Goal: Find specific page/section: Find specific page/section

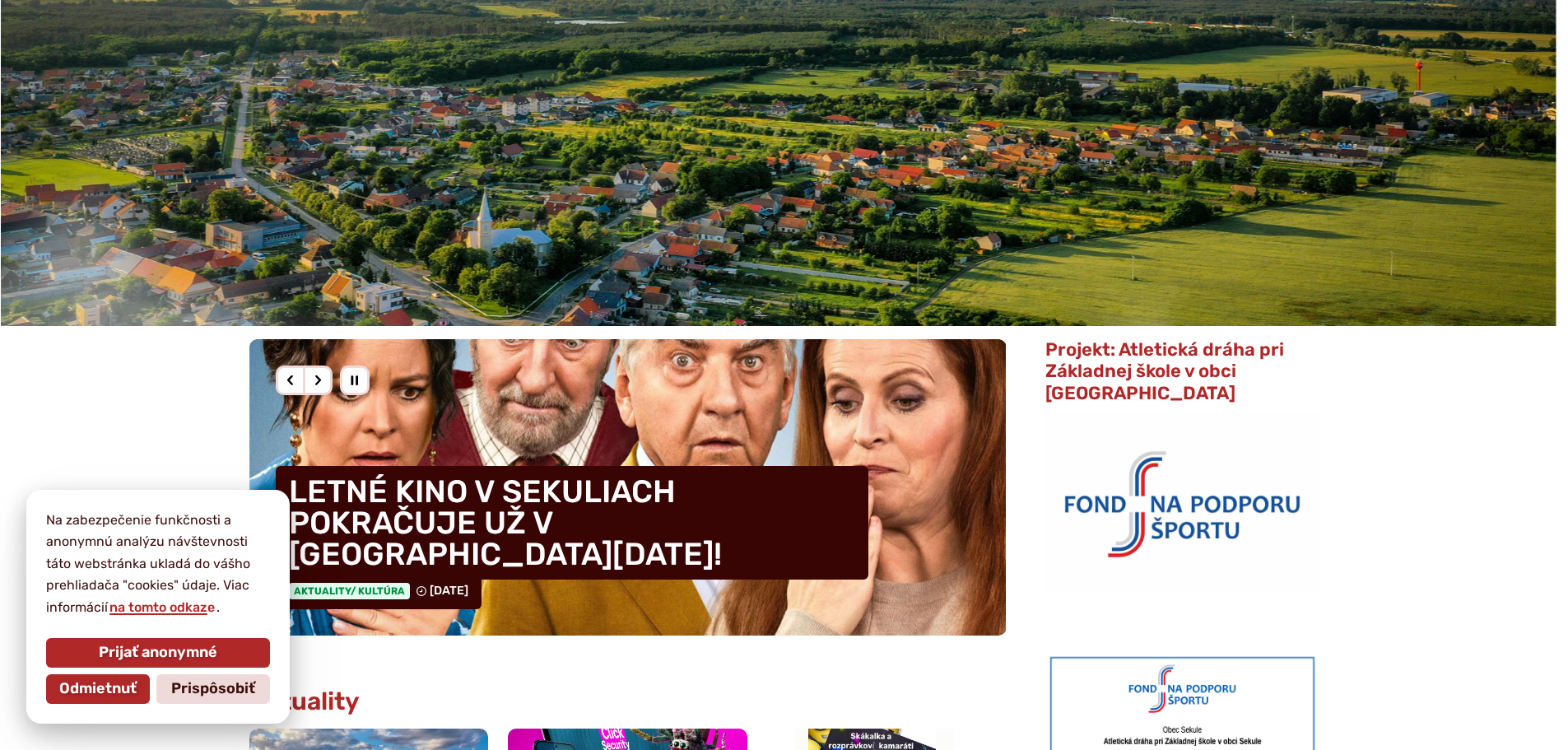
scroll to position [165, 0]
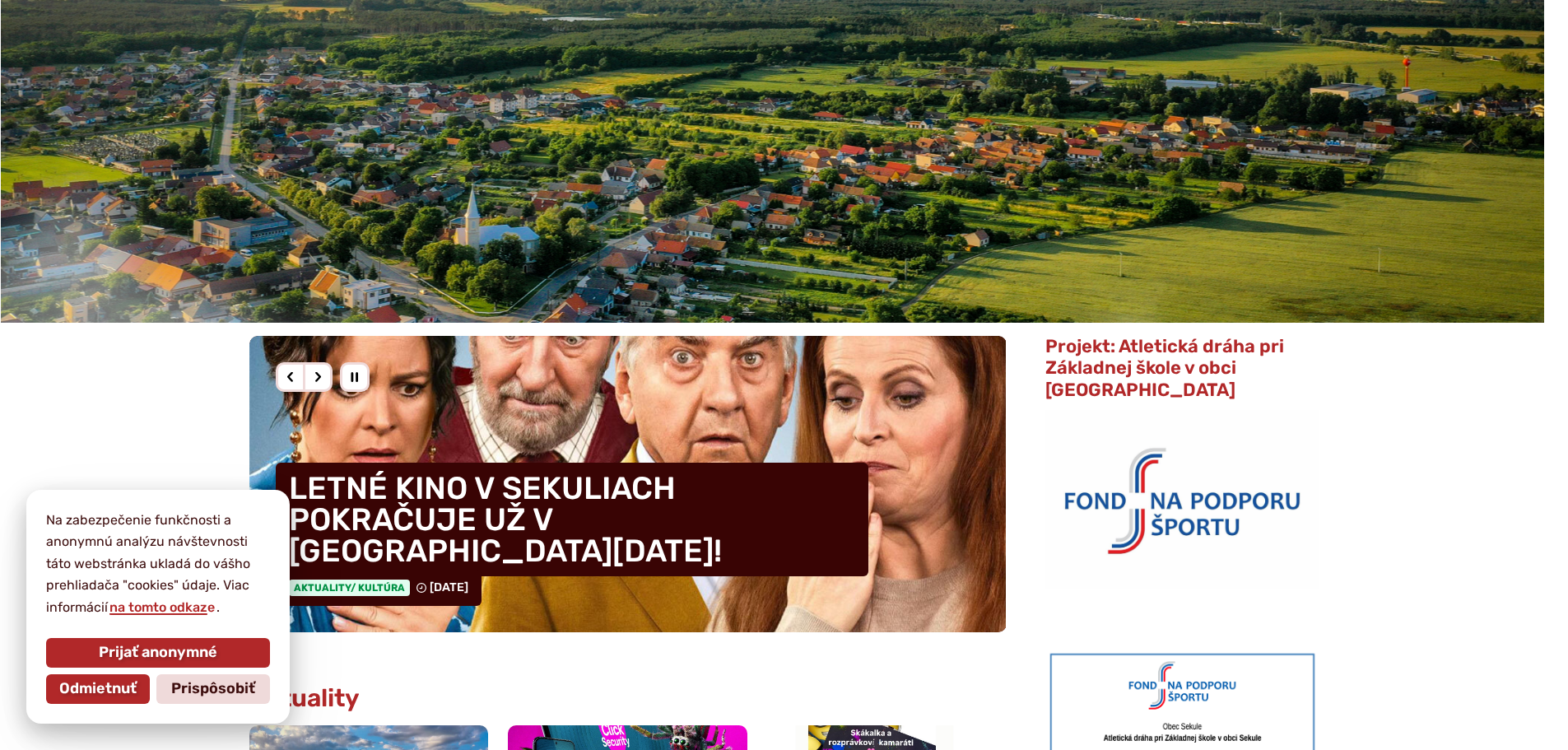
click at [179, 655] on span "Prijať anonymné" at bounding box center [158, 652] width 118 height 18
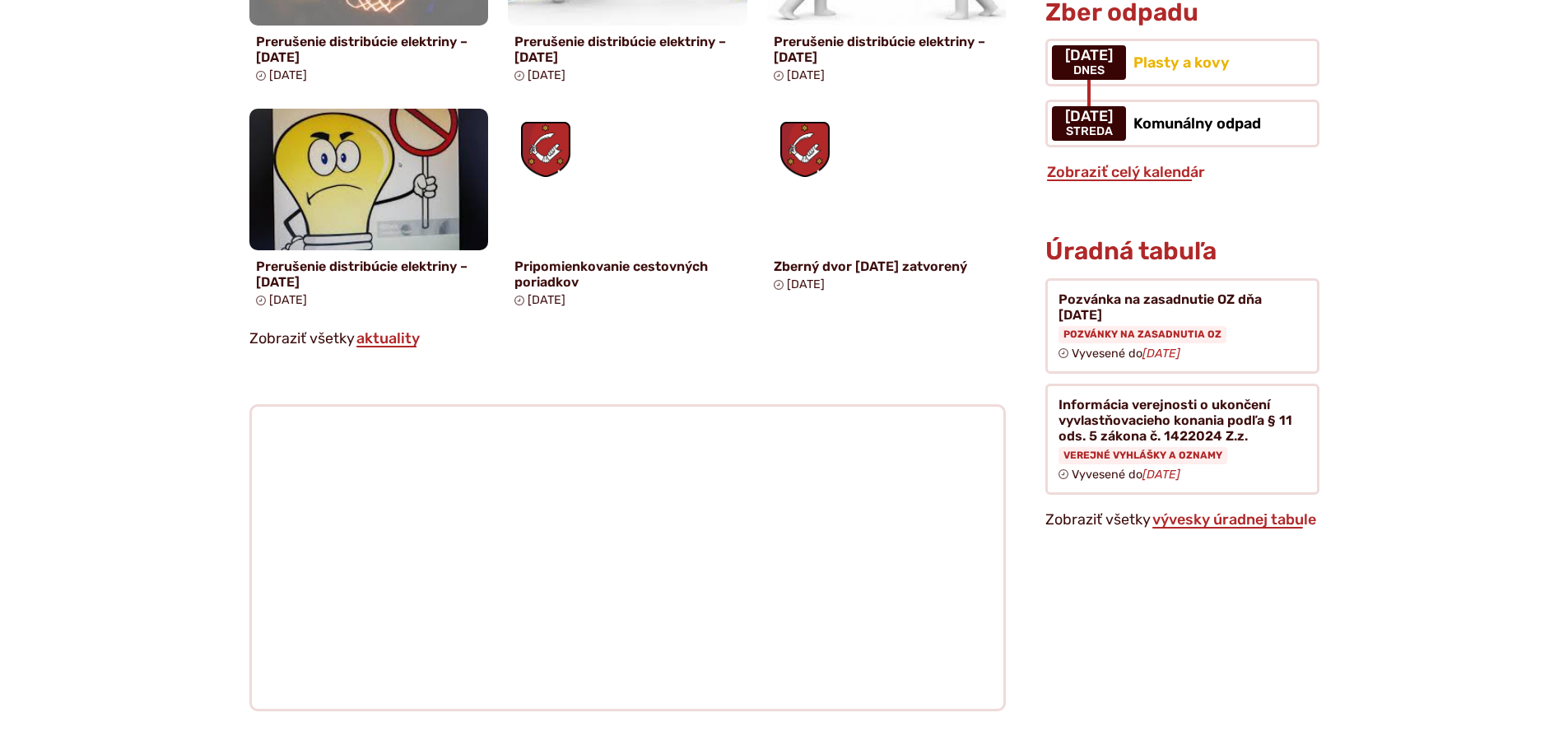
scroll to position [1235, 0]
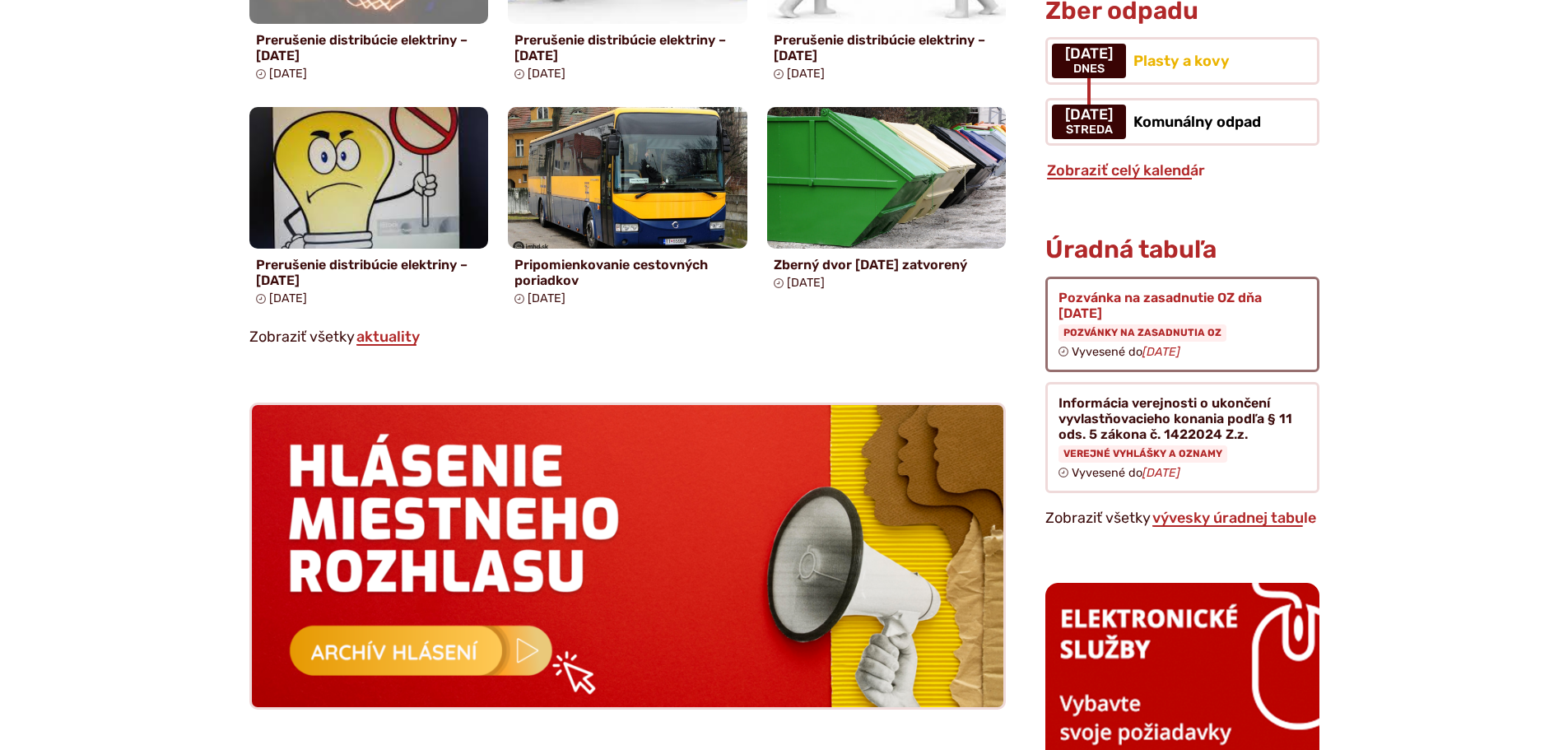
click at [1159, 277] on figure at bounding box center [1181, 324] width 273 height 96
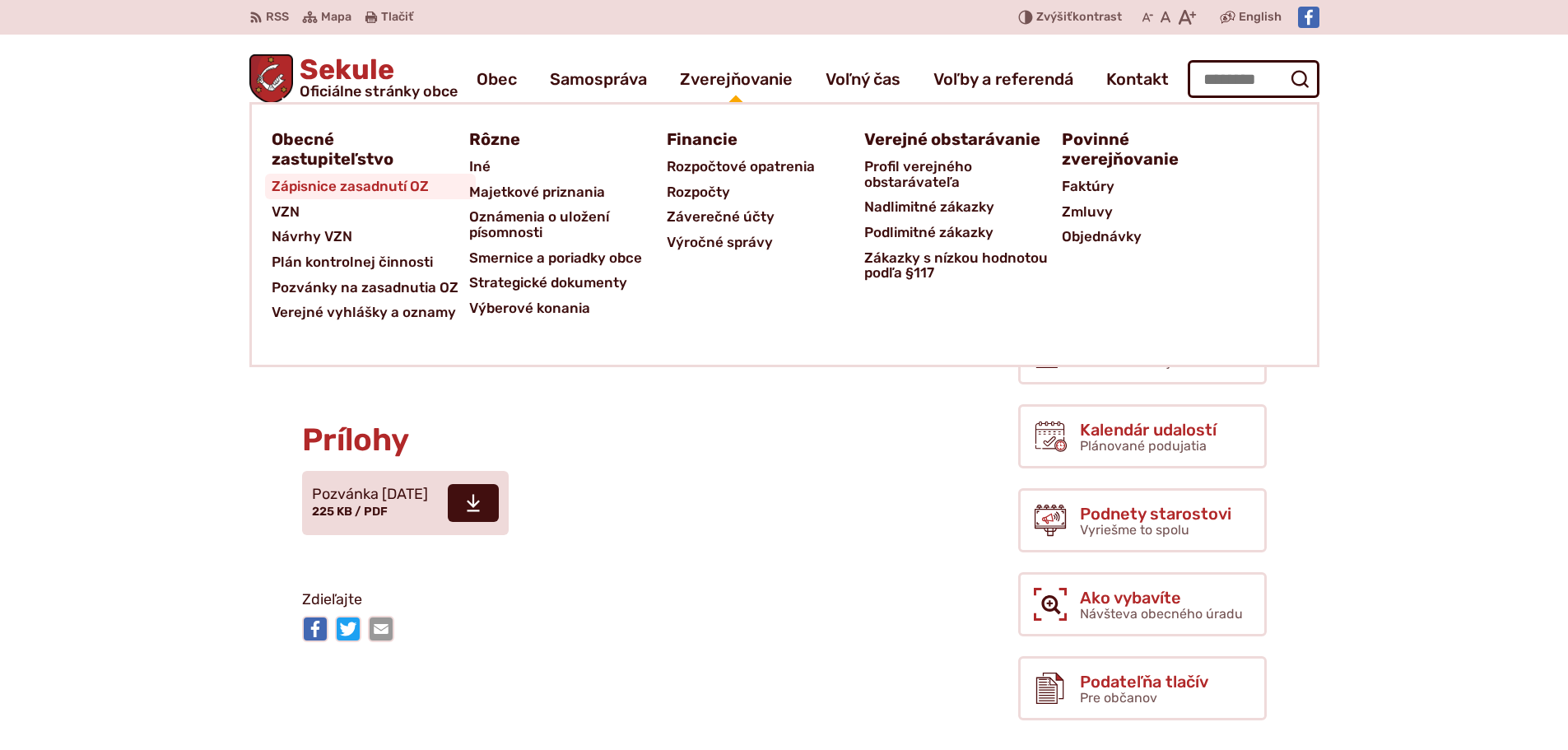
click at [328, 189] on span "Zápisnice zasadnutí OZ" at bounding box center [351, 186] width 158 height 26
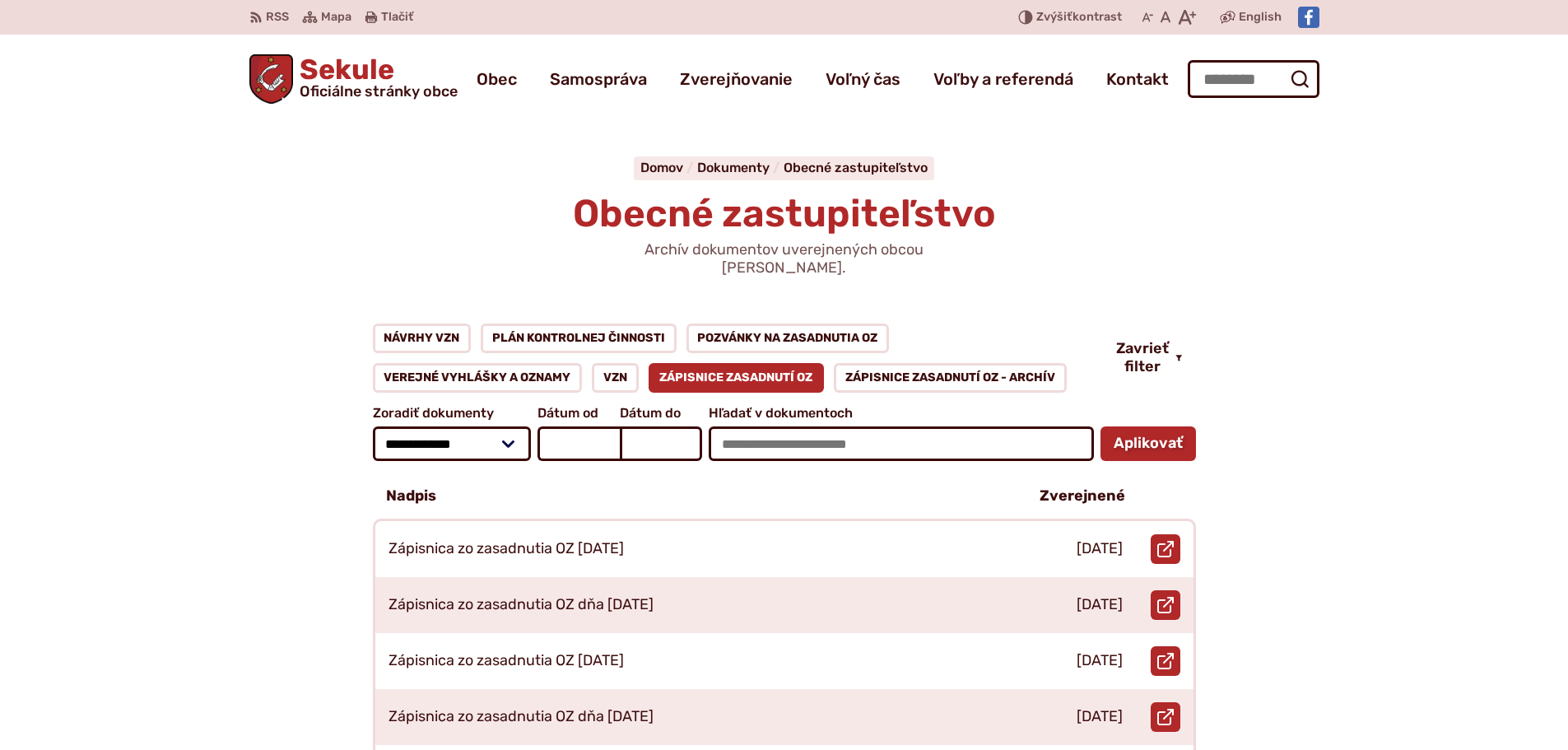
click at [338, 66] on span "Sekule Oficiálne stránky obce" at bounding box center [375, 78] width 165 height 43
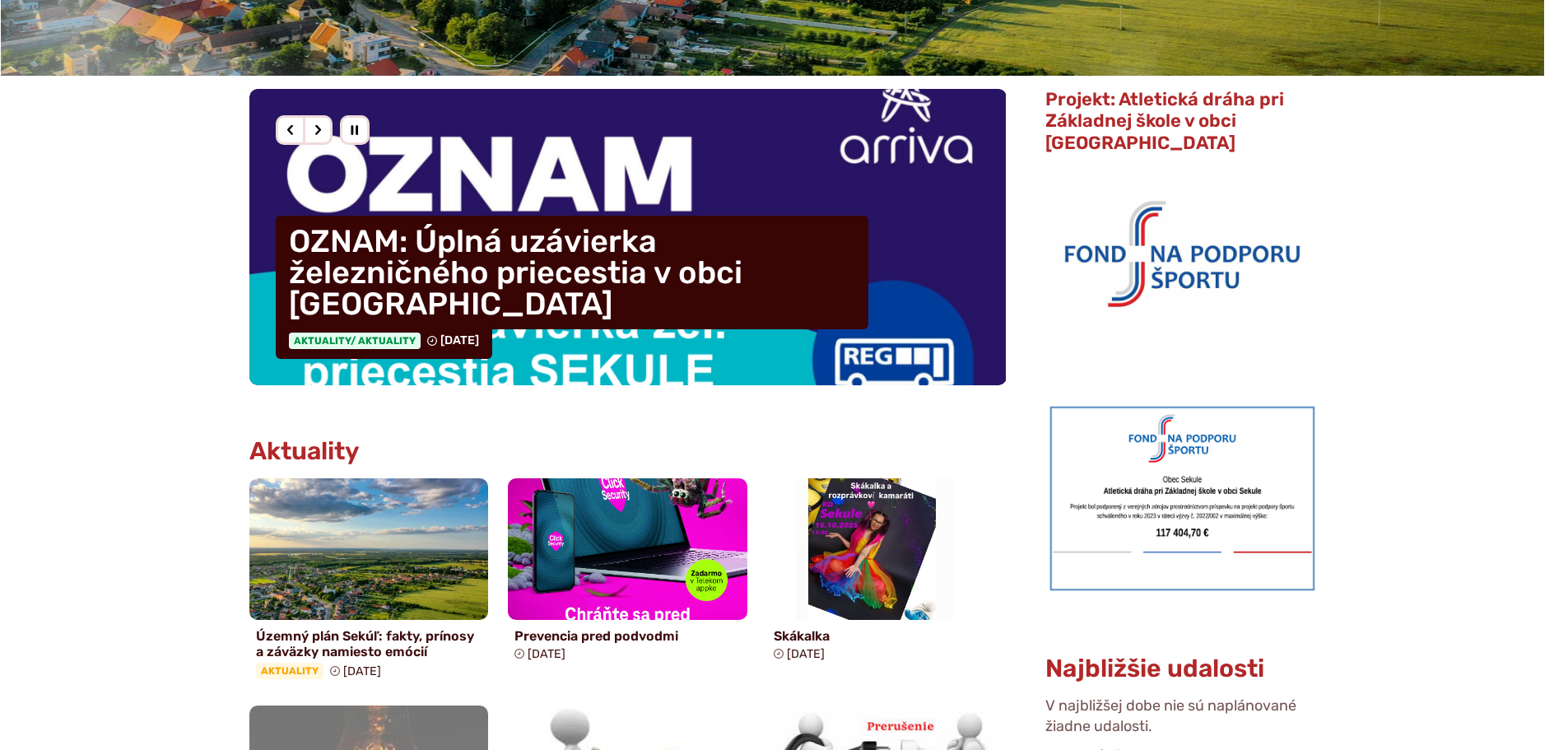
scroll to position [494, 0]
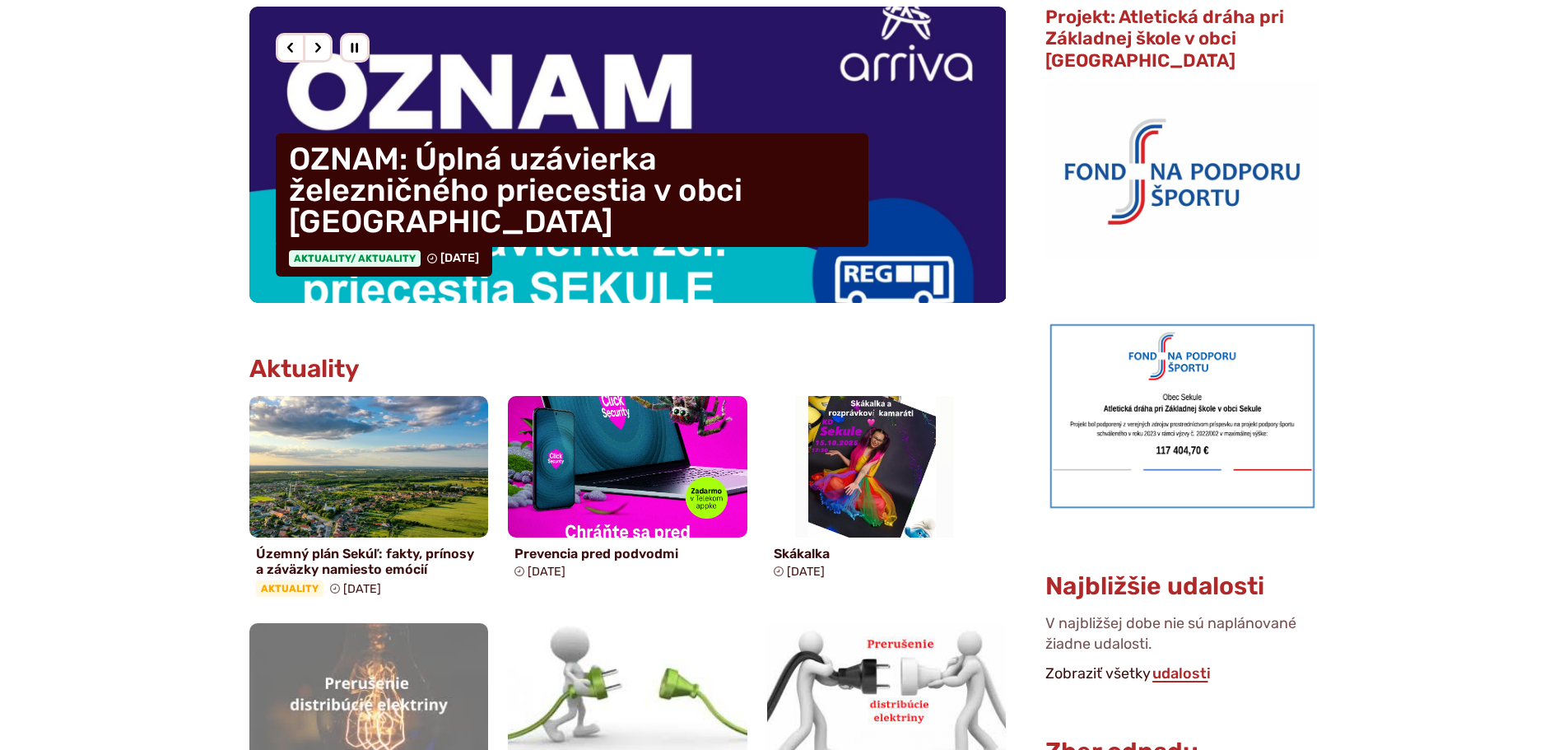
click at [1182, 394] on img at bounding box center [1181, 415] width 273 height 192
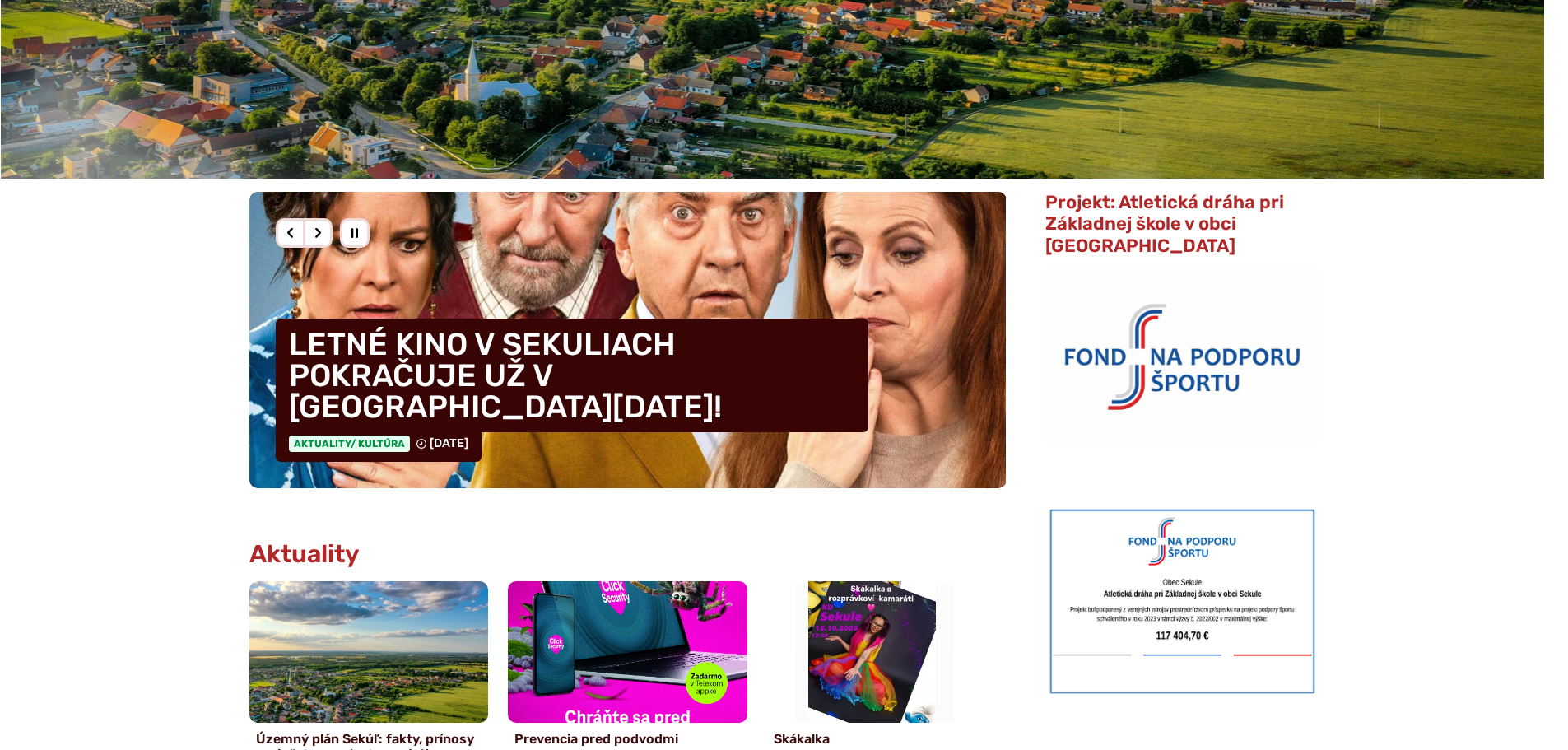
scroll to position [329, 0]
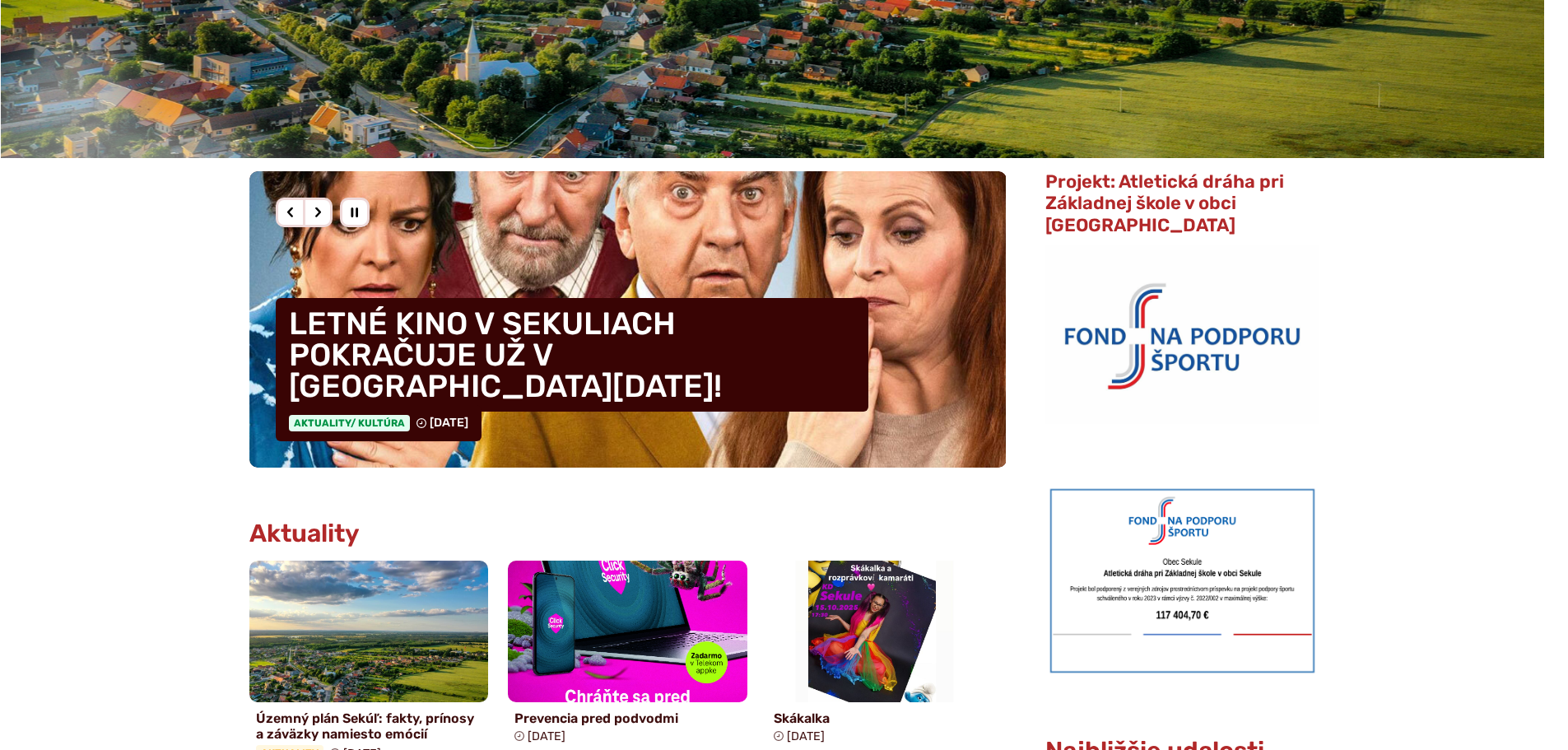
click at [290, 210] on div "Predošlý slajd" at bounding box center [290, 212] width 30 height 30
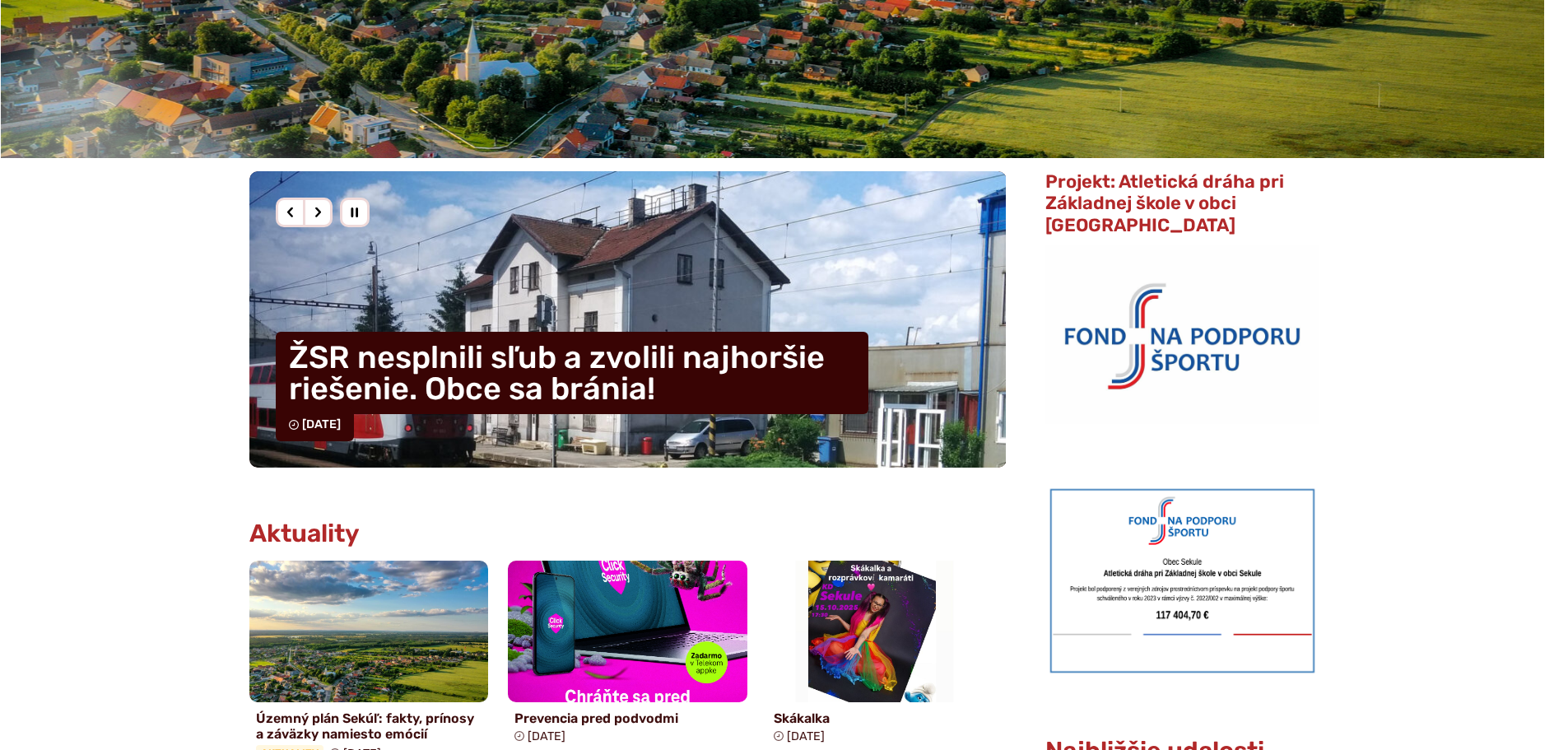
click at [323, 210] on div "Nasledujúci slajd" at bounding box center [318, 212] width 30 height 30
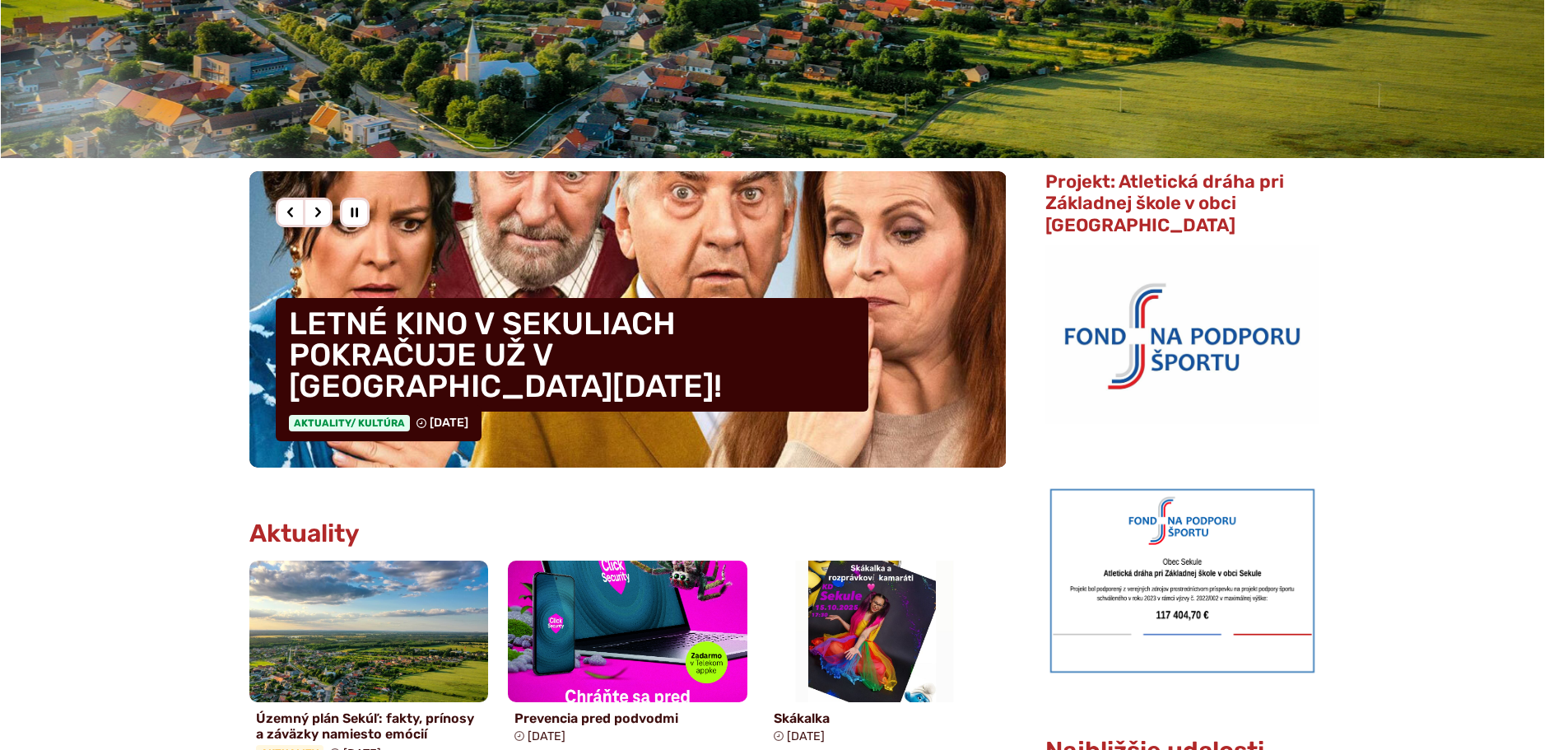
click at [323, 210] on div "Nasledujúci slajd" at bounding box center [318, 212] width 30 height 30
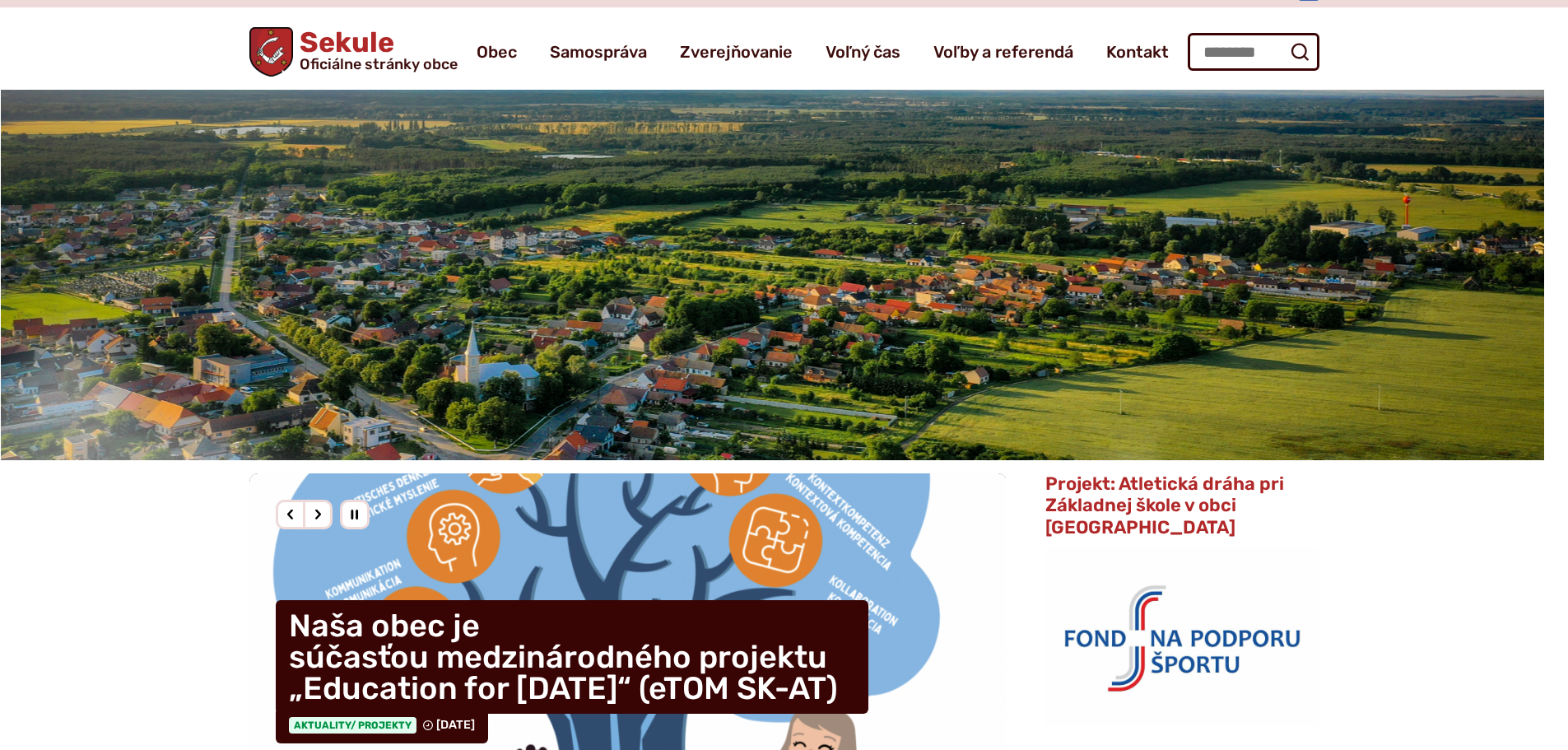
scroll to position [0, 0]
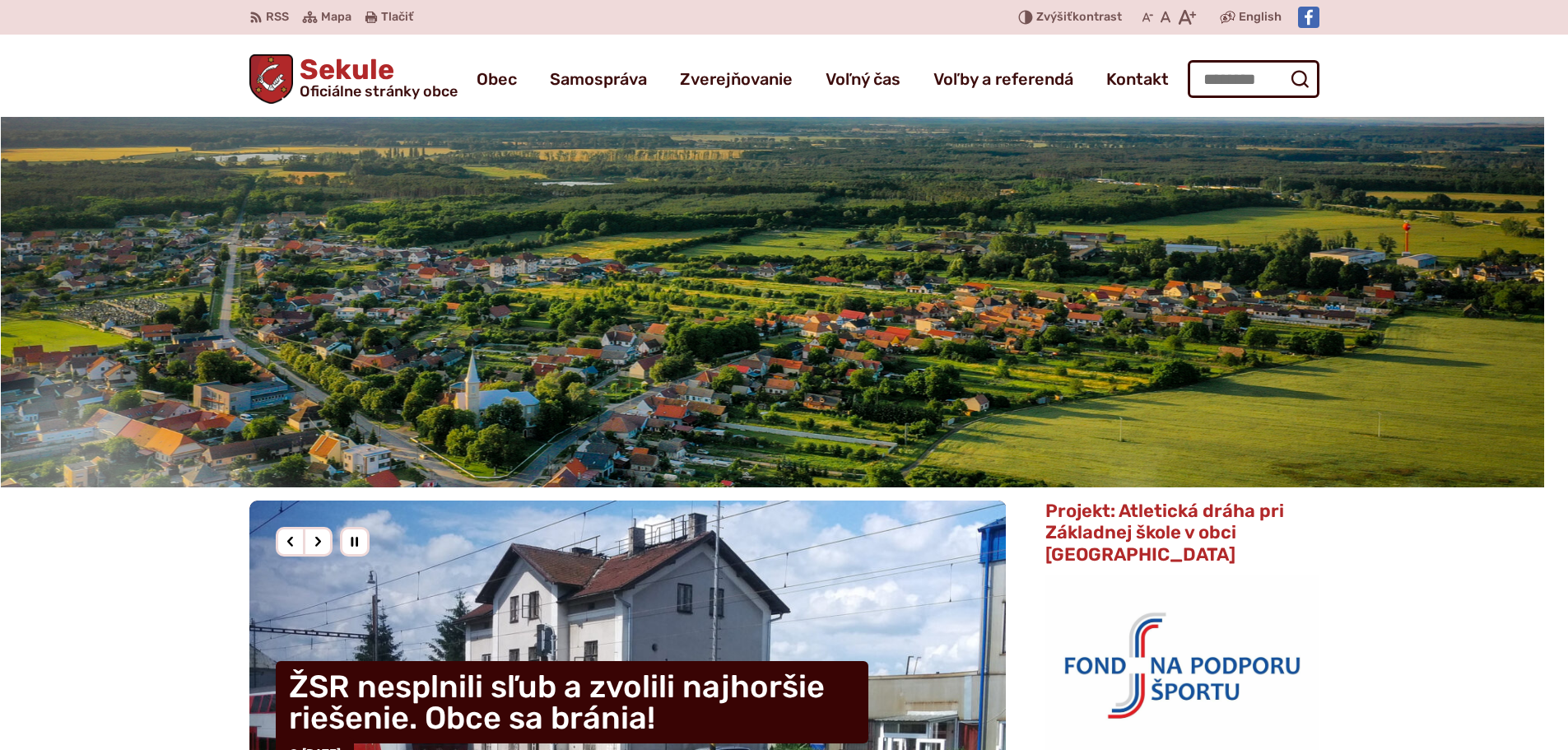
click at [349, 80] on h1 "Sekule Oficiálne stránky obce" at bounding box center [375, 78] width 165 height 43
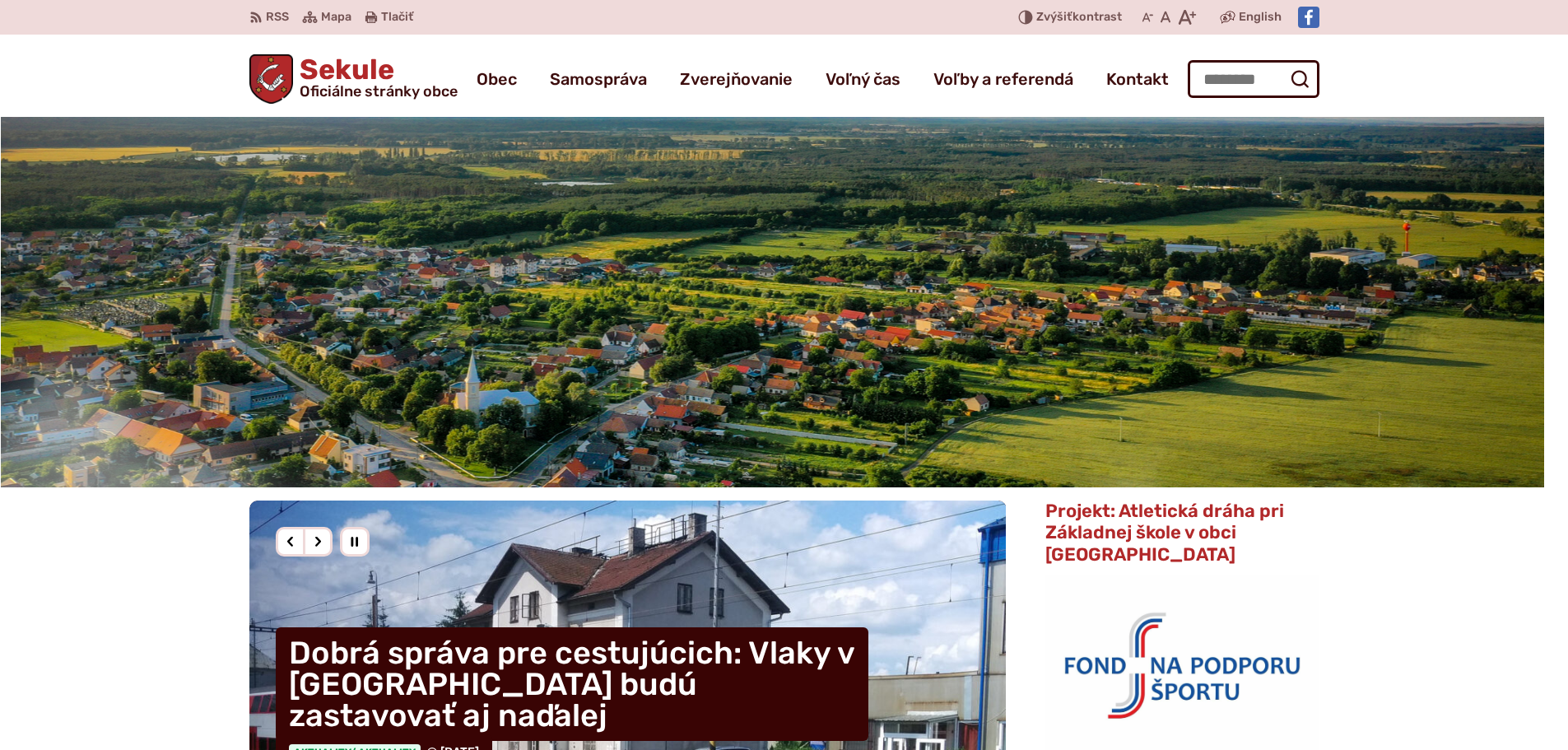
click at [343, 65] on h1 "Sekule Oficiálne stránky obce" at bounding box center [375, 78] width 165 height 43
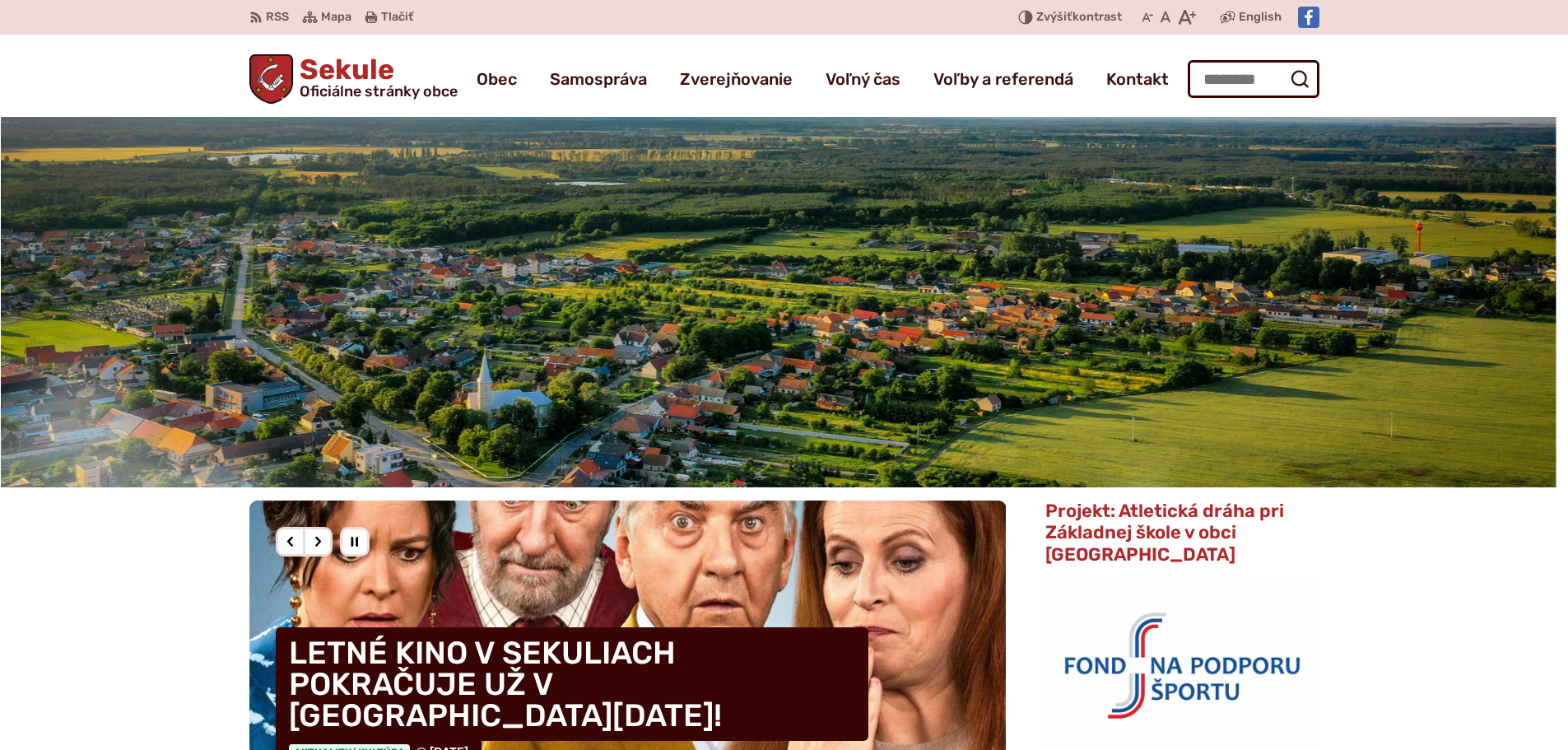
scroll to position [1235, 0]
